Goal: Task Accomplishment & Management: Manage account settings

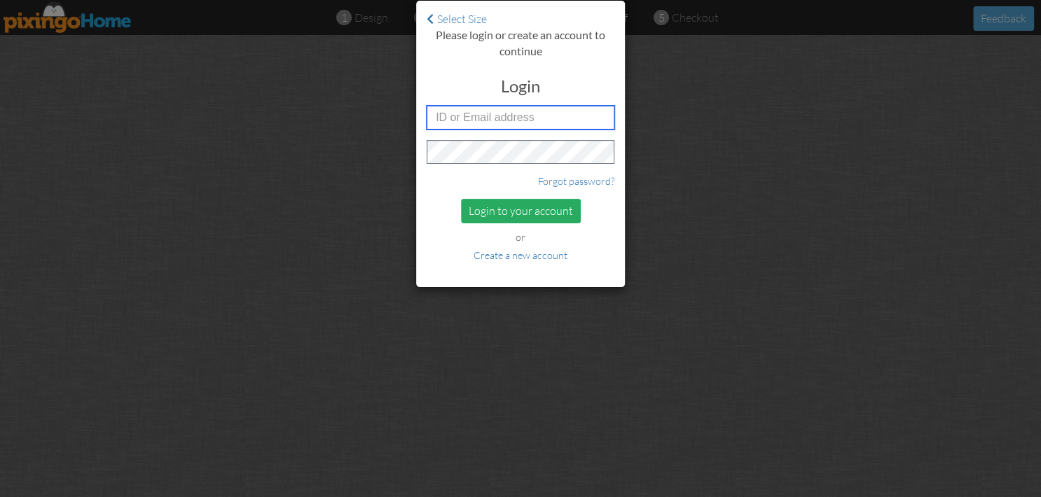
type input "russ@therightchoicehealth.com"
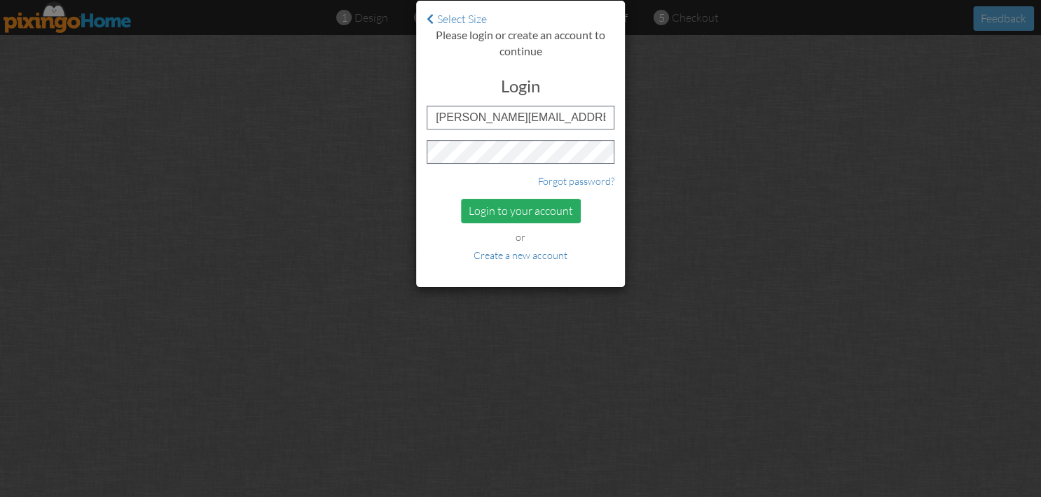
click at [505, 204] on div "Login to your account" at bounding box center [521, 211] width 120 height 25
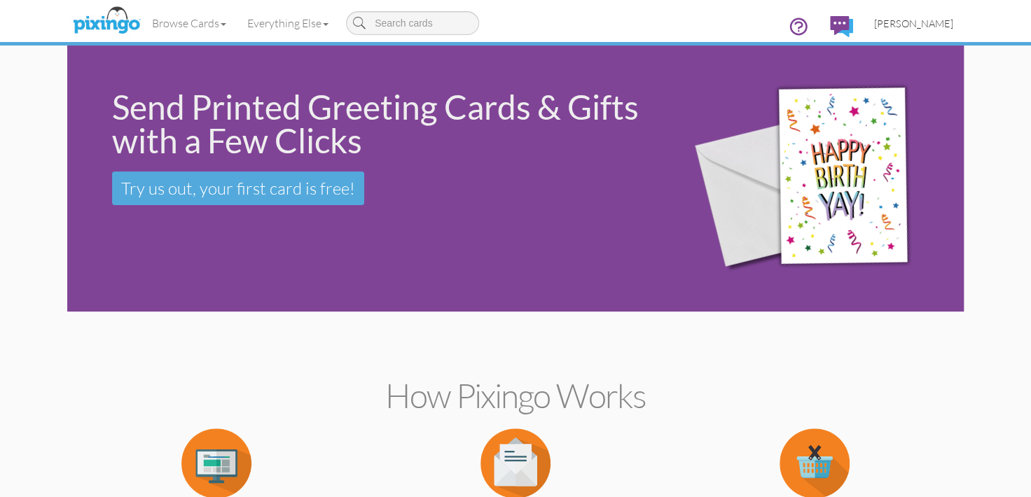
click at [937, 21] on span "[PERSON_NAME]" at bounding box center [913, 24] width 79 height 12
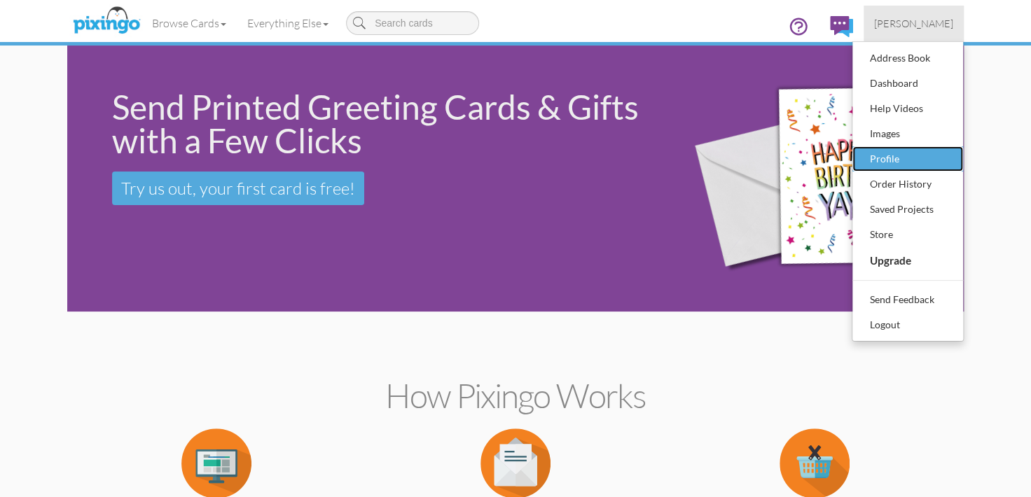
click at [933, 149] on div "Profile" at bounding box center [907, 158] width 83 height 21
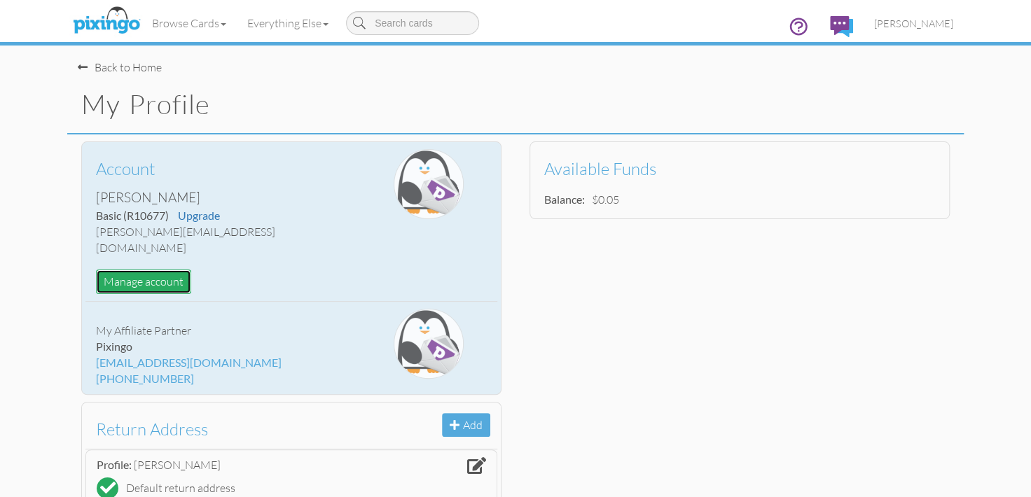
click at [164, 270] on button "Manage account" at bounding box center [143, 282] width 95 height 25
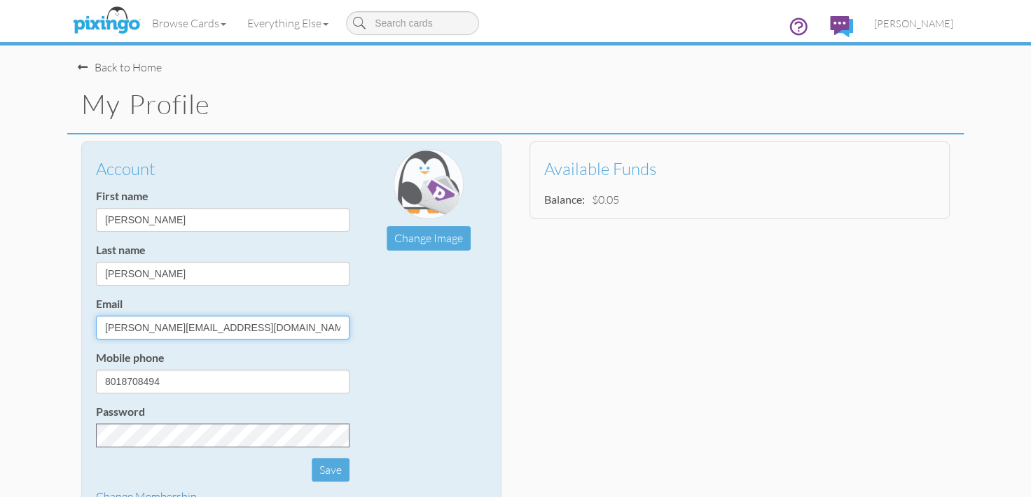
drag, startPoint x: 249, startPoint y: 326, endPoint x: 134, endPoint y: 326, distance: 115.5
click at [134, 326] on input "russ@therightchoicehealth.com" at bounding box center [222, 328] width 253 height 24
type input "[PERSON_NAME][EMAIL_ADDRESS][DOMAIN_NAME]"
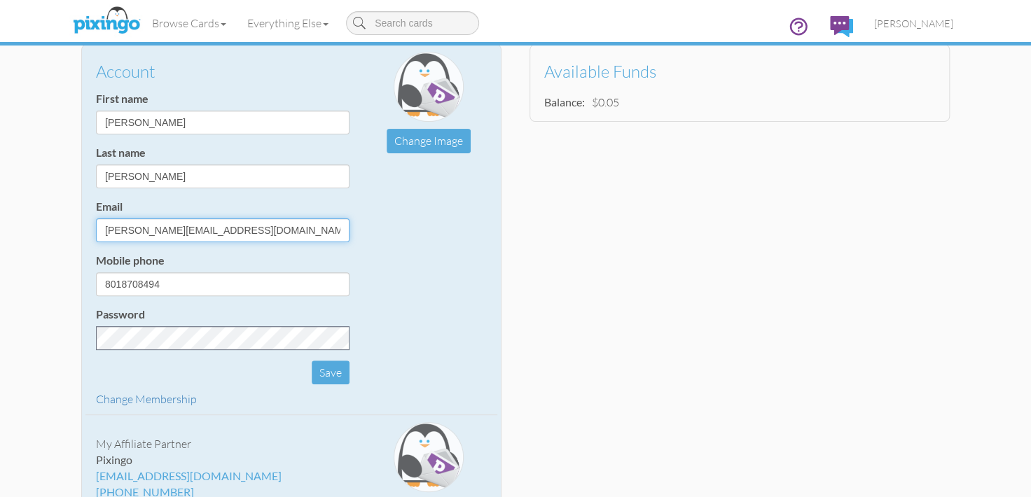
scroll to position [127, 0]
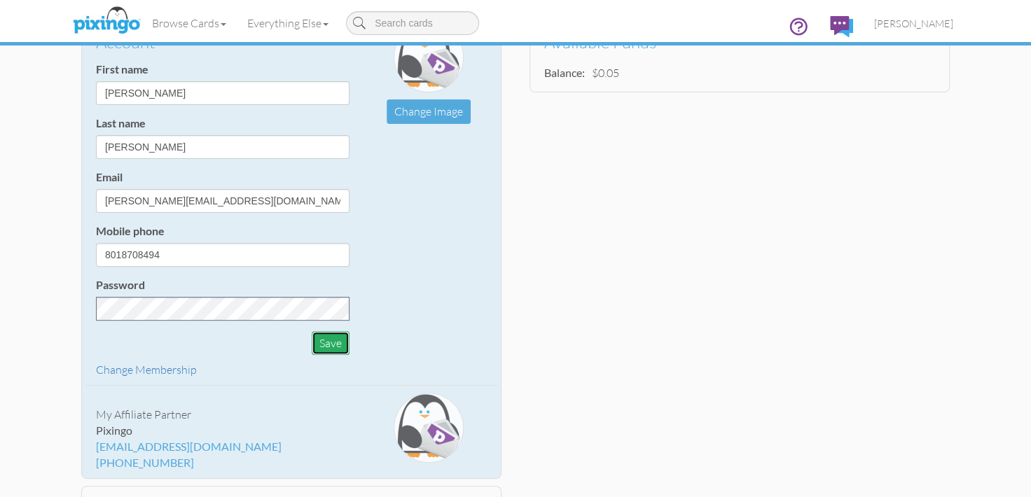
click at [340, 345] on button "Save" at bounding box center [331, 343] width 38 height 25
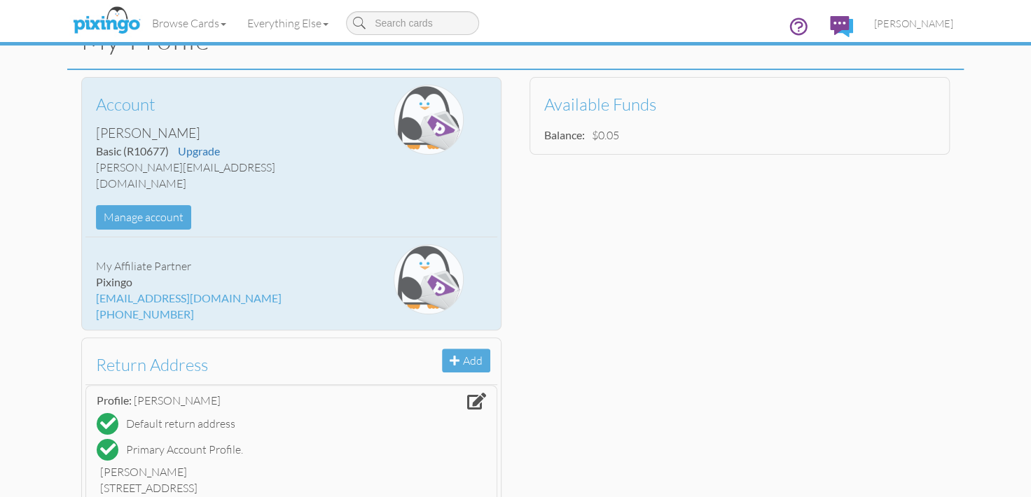
scroll to position [0, 0]
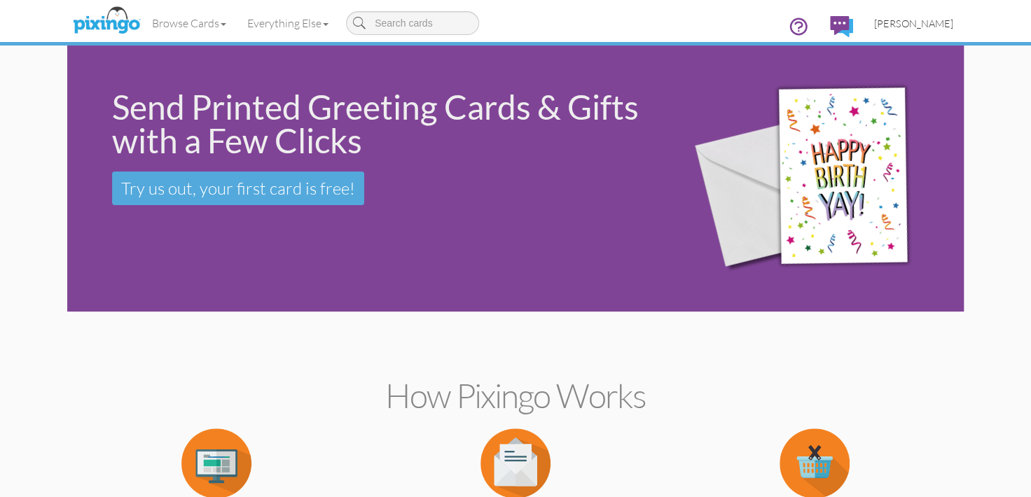
click at [904, 27] on span "[PERSON_NAME]" at bounding box center [913, 24] width 79 height 12
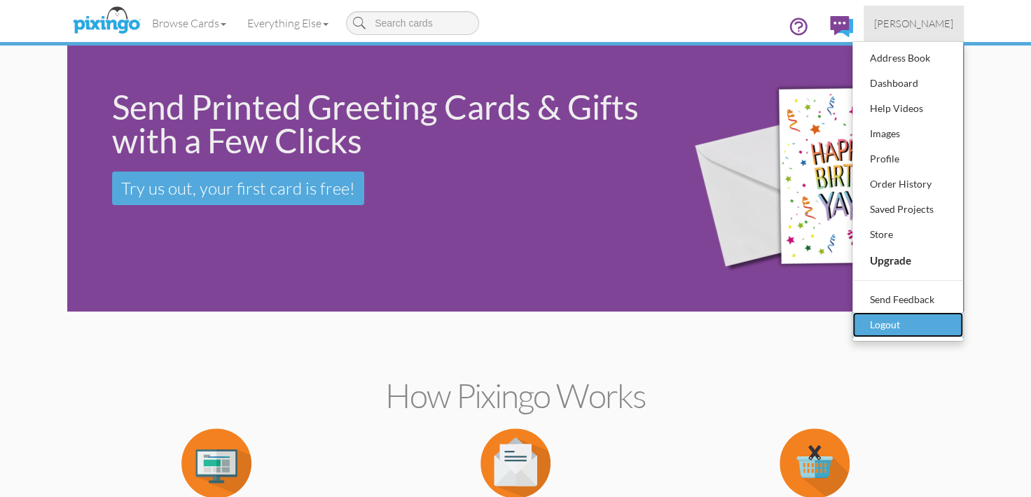
click at [925, 320] on div "Logout" at bounding box center [907, 324] width 83 height 21
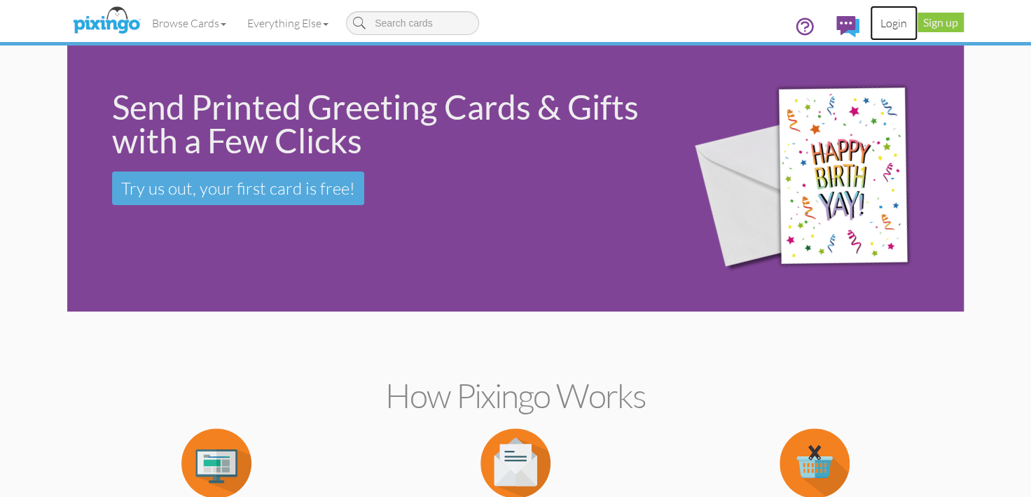
click at [900, 29] on link "Login" at bounding box center [894, 23] width 48 height 35
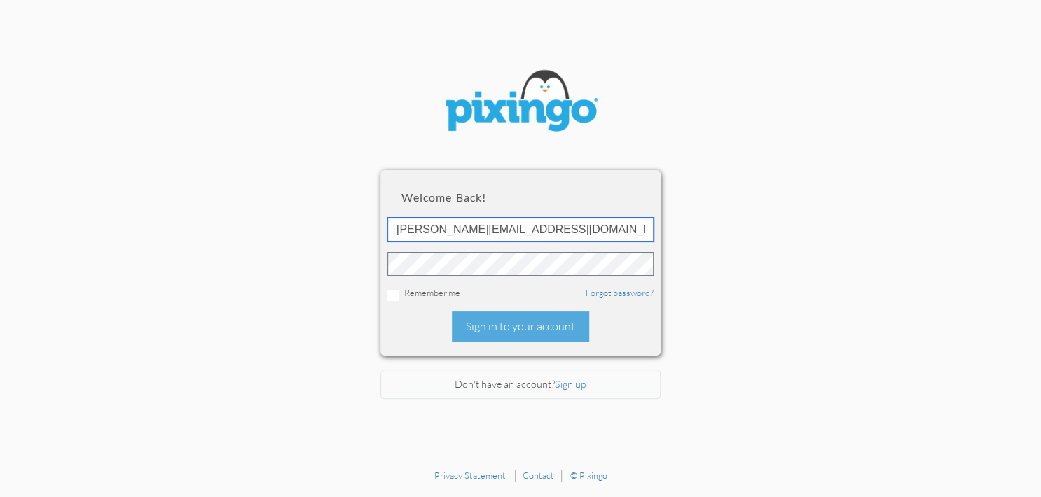
click at [513, 218] on input "[PERSON_NAME][EMAIL_ADDRESS][DOMAIN_NAME]" at bounding box center [520, 230] width 266 height 24
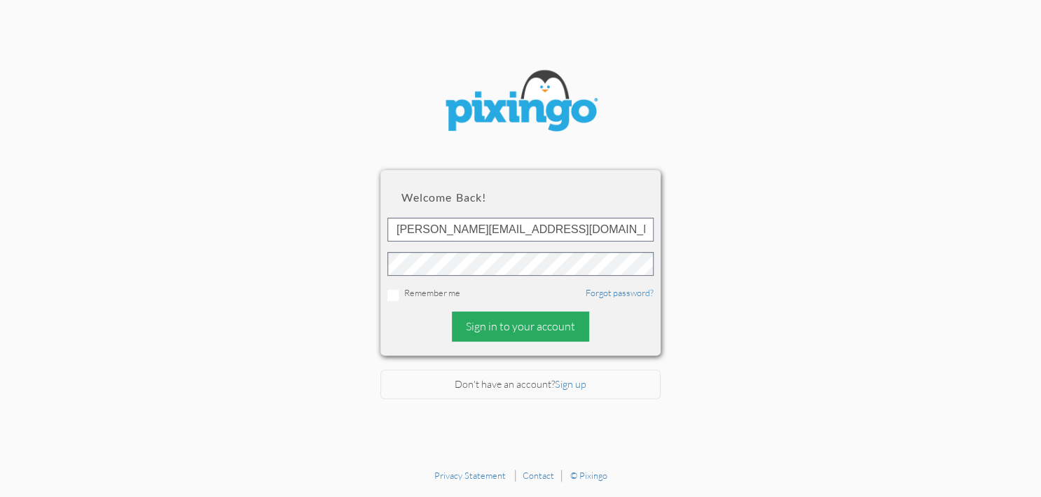
click at [479, 328] on div "Sign in to your account" at bounding box center [520, 327] width 137 height 30
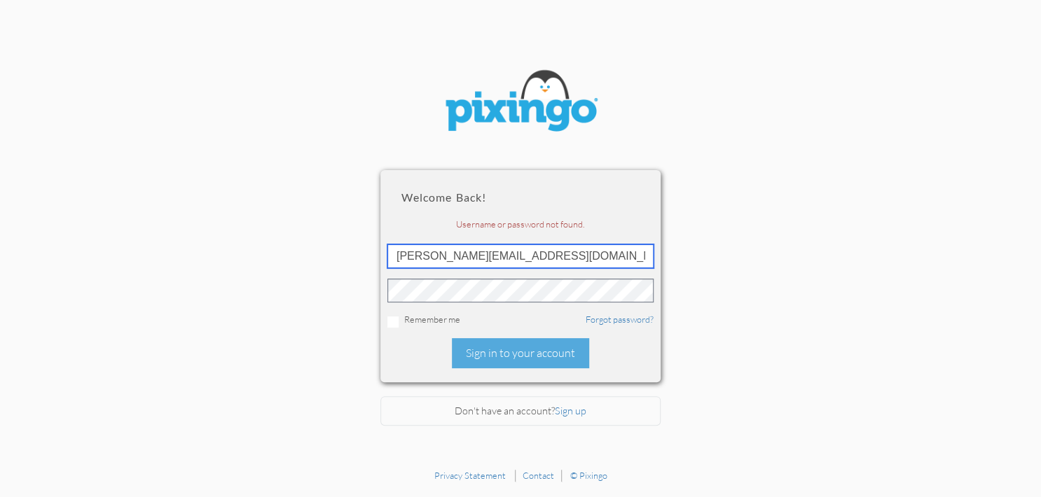
click at [526, 254] on input "[PERSON_NAME][EMAIL_ADDRESS][DOMAIN_NAME]" at bounding box center [520, 256] width 266 height 24
type input "[EMAIL_ADDRESS][PERSON_NAME][PERSON_NAME][DOMAIN_NAME]"
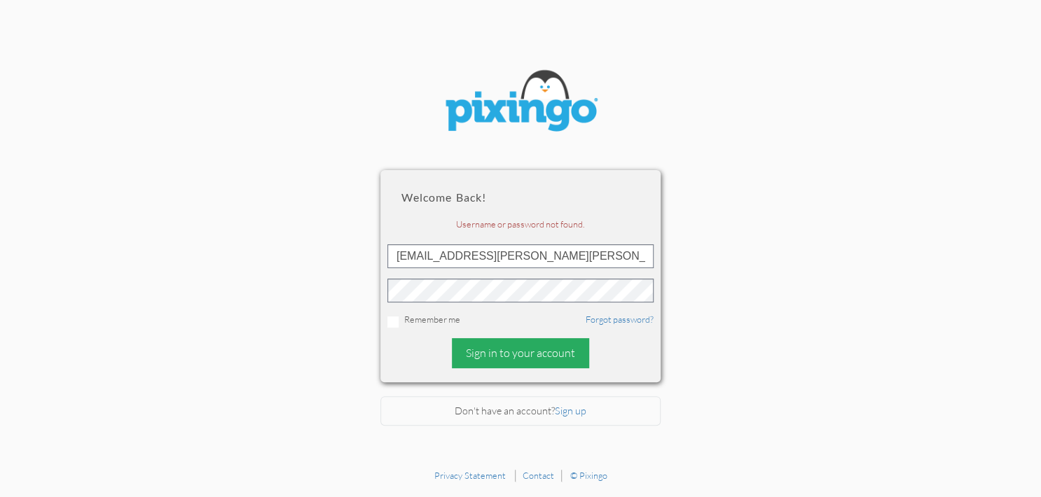
click at [539, 359] on div "Sign in to your account" at bounding box center [520, 353] width 137 height 30
